Goal: Check status: Check status

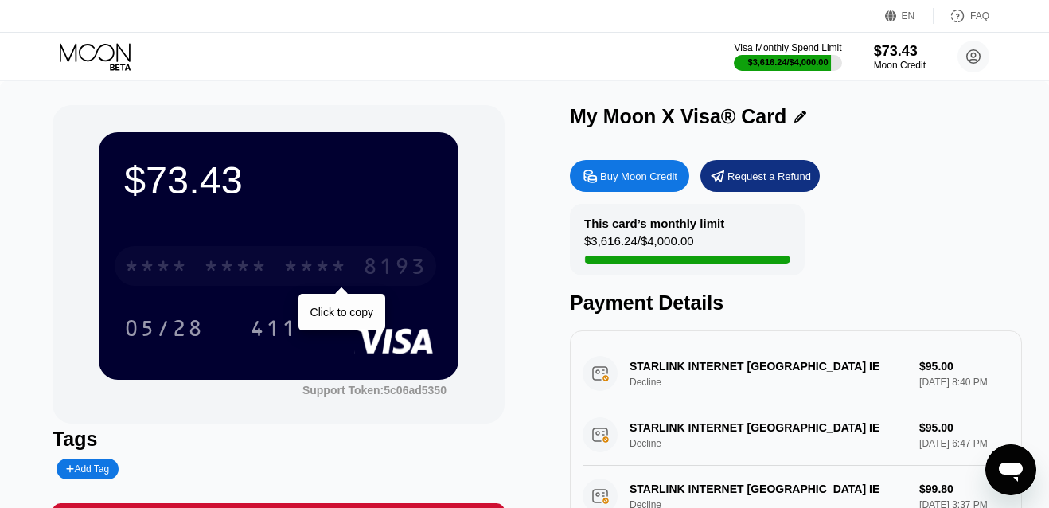
click at [235, 266] on div "* * * *" at bounding box center [236, 268] width 64 height 25
